Goal: Transaction & Acquisition: Purchase product/service

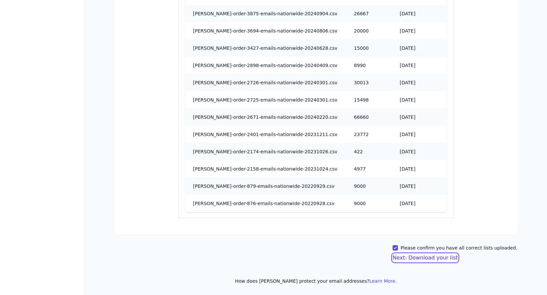
click at [443, 260] on button "Next: Download your list" at bounding box center [425, 258] width 65 height 8
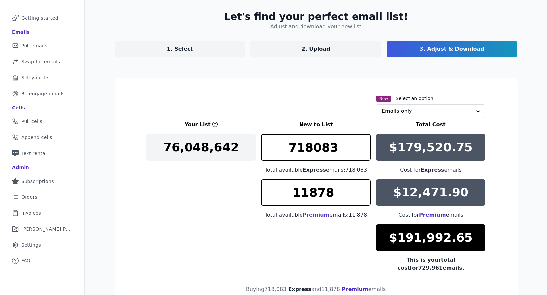
scroll to position [79, 0]
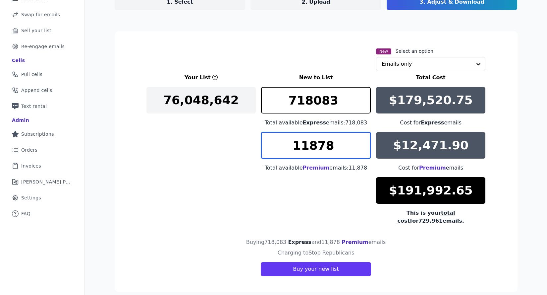
click at [317, 145] on input "11878" at bounding box center [316, 145] width 110 height 27
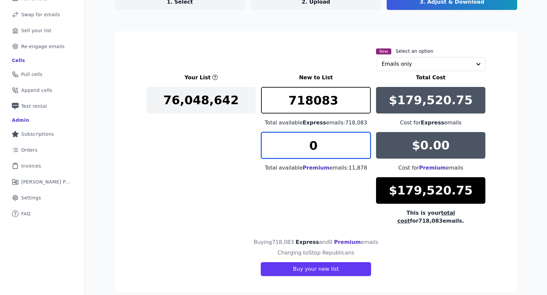
type input "0"
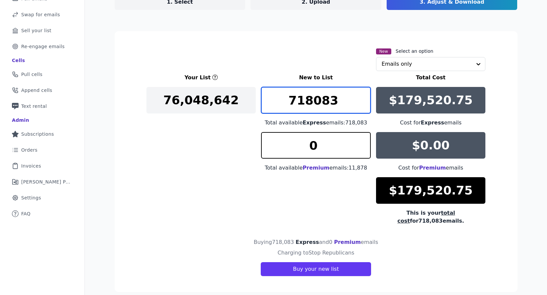
click at [339, 99] on input "718083" at bounding box center [316, 100] width 110 height 27
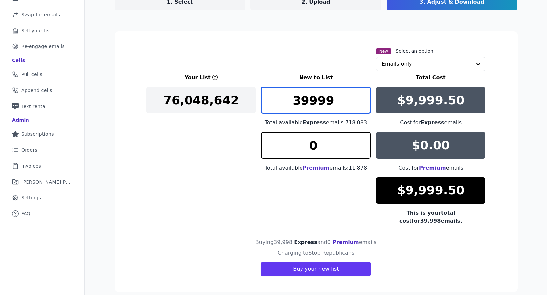
type input "40000"
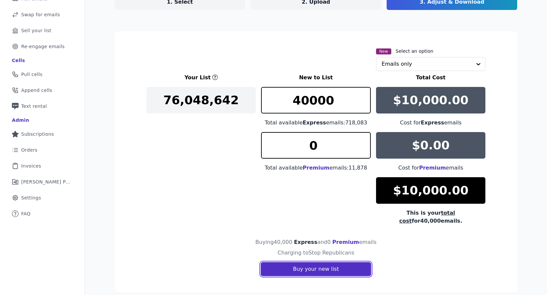
click at [326, 264] on button "Buy your new list" at bounding box center [316, 269] width 110 height 14
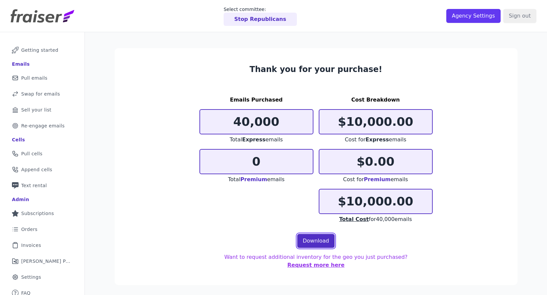
click at [318, 238] on link "Download" at bounding box center [316, 241] width 38 height 14
click at [273, 21] on p "Stop Republicans" at bounding box center [260, 19] width 52 height 8
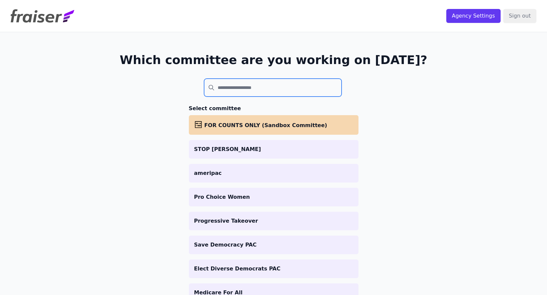
click at [244, 88] on input "search" at bounding box center [273, 88] width 138 height 18
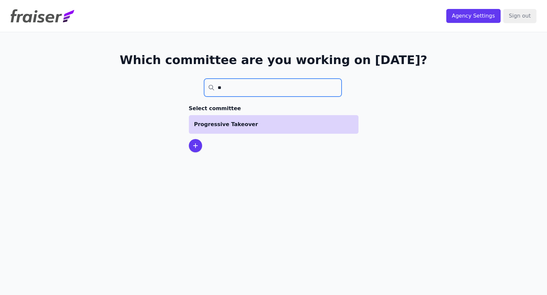
type input "**"
click at [226, 126] on p "Progressive Takeover" at bounding box center [273, 124] width 159 height 8
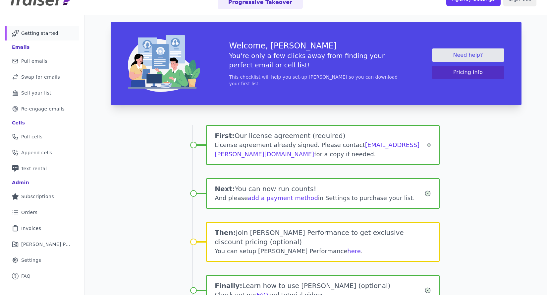
scroll to position [16, 0]
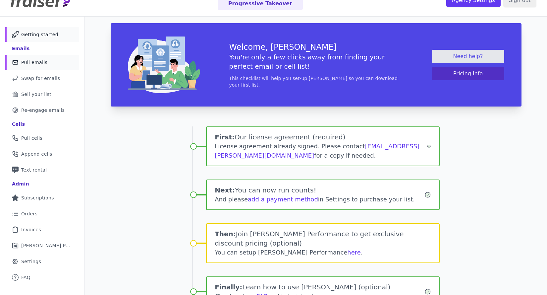
click at [33, 65] on span "Pull emails" at bounding box center [34, 62] width 26 height 7
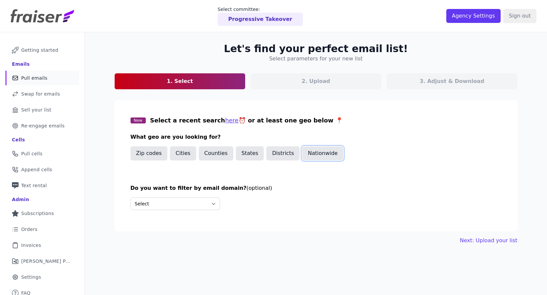
click at [307, 154] on button "Nationwide" at bounding box center [322, 153] width 41 height 14
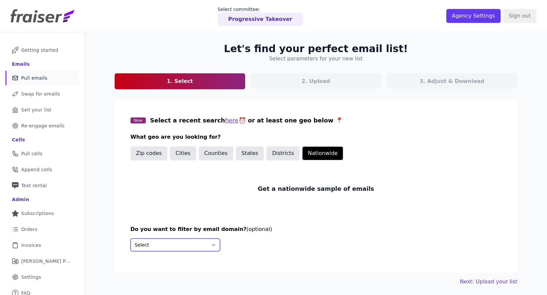
click at [149, 241] on select "Select Include only these domains Include none of these domains" at bounding box center [175, 244] width 89 height 13
select select "Exclude"
click at [131, 238] on select "Select Include only these domains Include none of these domains" at bounding box center [175, 244] width 89 height 13
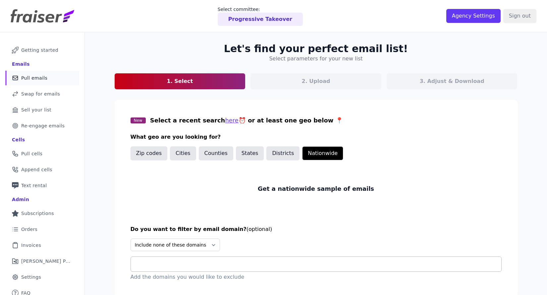
click at [158, 259] on div at bounding box center [318, 264] width 365 height 15
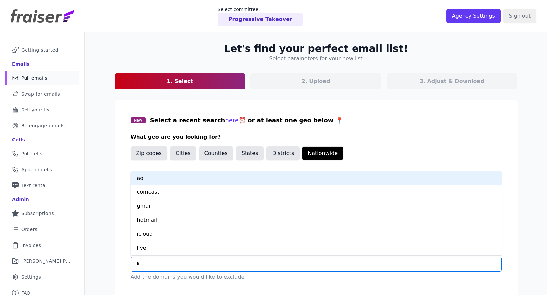
type input "**"
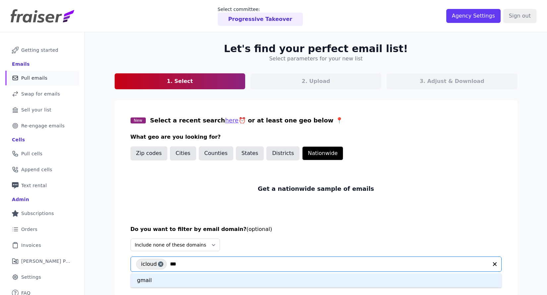
type input "****"
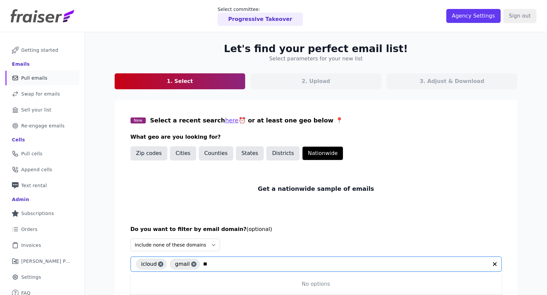
type input "*"
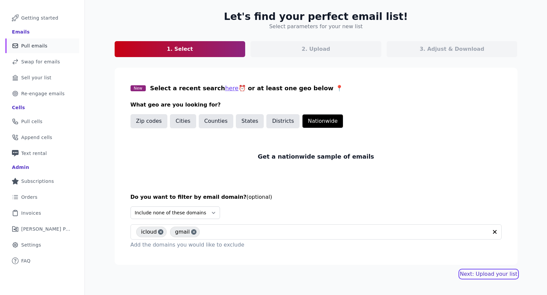
click at [485, 273] on link "Next: Upload your list" at bounding box center [488, 274] width 57 height 8
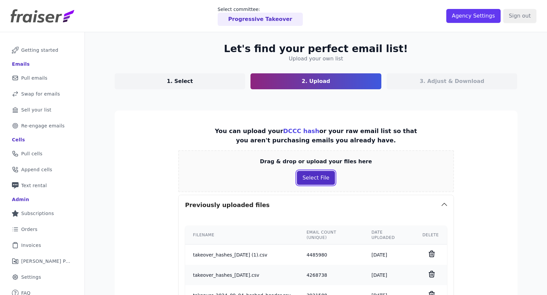
click at [317, 178] on button "Select File" at bounding box center [316, 178] width 38 height 14
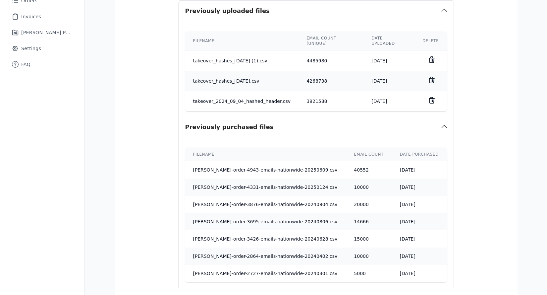
scroll to position [293, 0]
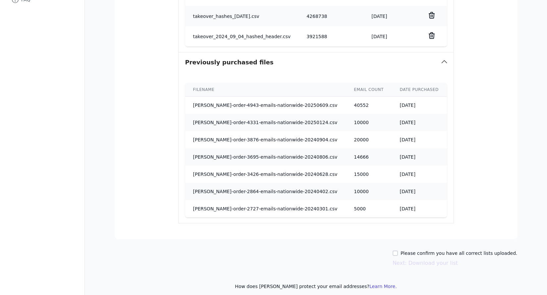
click at [422, 250] on label "Please confirm you have all correct lists uploaded." at bounding box center [459, 253] width 117 height 7
click at [398, 250] on input "Please confirm you have all correct lists uploaded." at bounding box center [395, 252] width 5 height 5
checkbox input "true"
click at [422, 259] on button "Next: Download your list" at bounding box center [425, 263] width 65 height 8
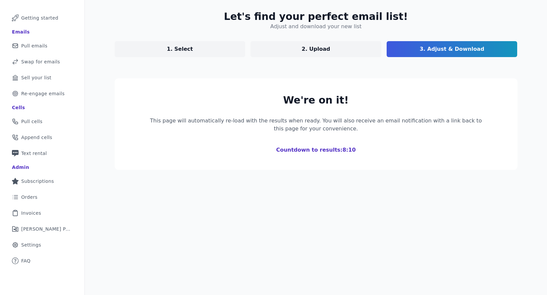
scroll to position [79, 0]
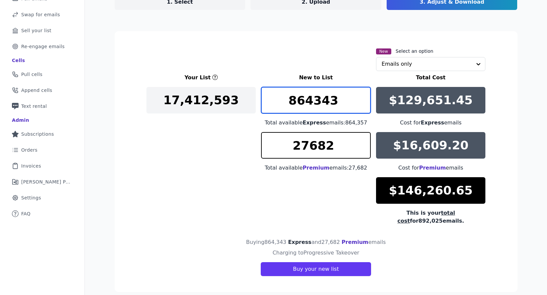
type input "864343"
click at [366, 104] on input "864343" at bounding box center [316, 100] width 110 height 27
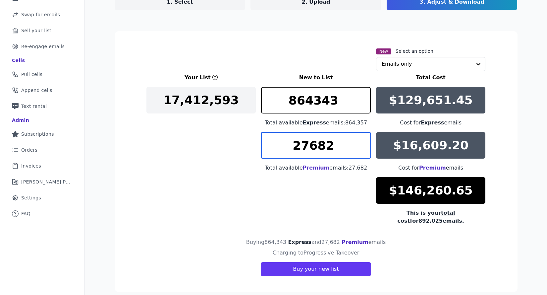
drag, startPoint x: 350, startPoint y: 144, endPoint x: 198, endPoint y: 137, distance: 152.3
click at [198, 137] on div "Your List New to List Total Cost 17,412,593 864343 Total available Express emai…" at bounding box center [315, 149] width 339 height 151
type input "0"
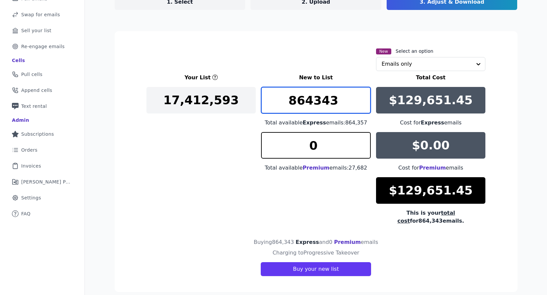
click at [301, 100] on input "864343" at bounding box center [316, 100] width 110 height 27
click at [337, 102] on input "864343" at bounding box center [316, 100] width 110 height 27
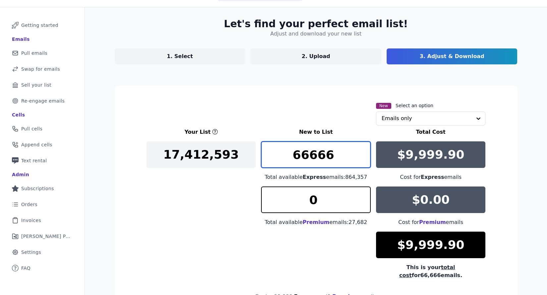
scroll to position [15, 0]
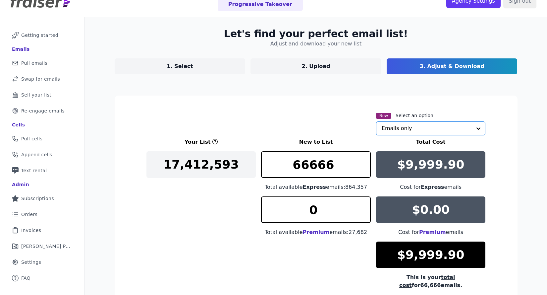
click at [392, 130] on input "text" at bounding box center [427, 128] width 90 height 13
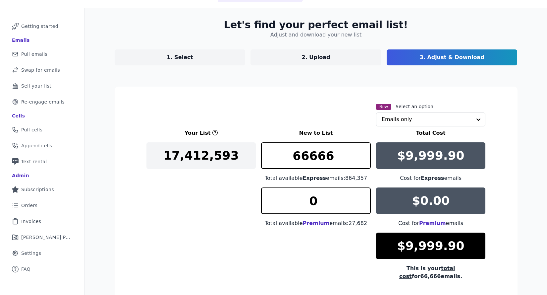
scroll to position [28, 0]
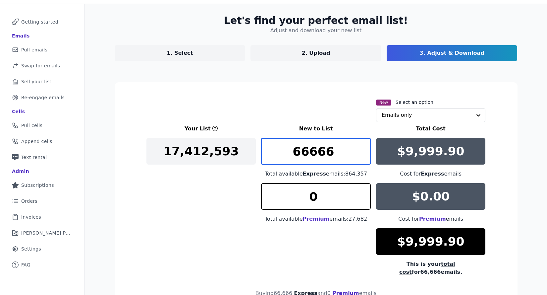
click at [310, 162] on input "66666" at bounding box center [316, 151] width 110 height 27
click at [303, 154] on input "66657" at bounding box center [316, 151] width 110 height 27
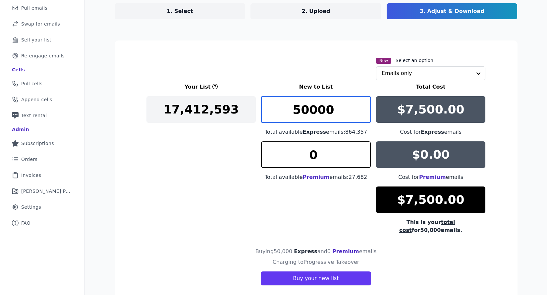
scroll to position [79, 0]
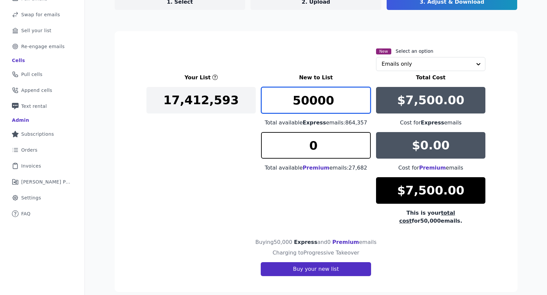
type input "50000"
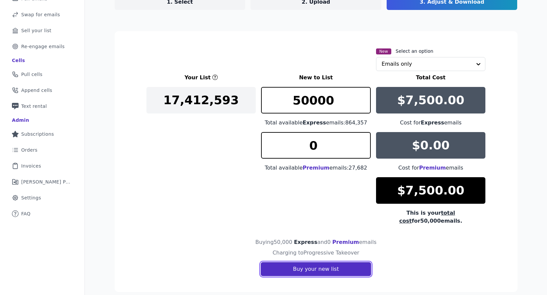
click at [335, 262] on button "Buy your new list" at bounding box center [316, 269] width 110 height 14
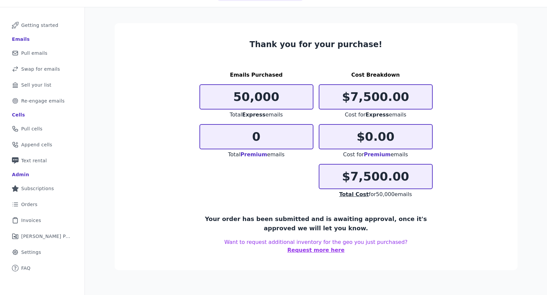
scroll to position [32, 0]
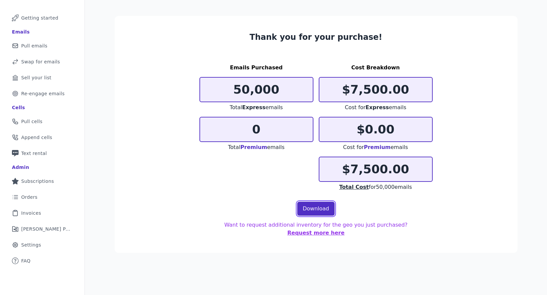
click at [302, 209] on link "Download" at bounding box center [316, 209] width 38 height 14
